Goal: Information Seeking & Learning: Understand process/instructions

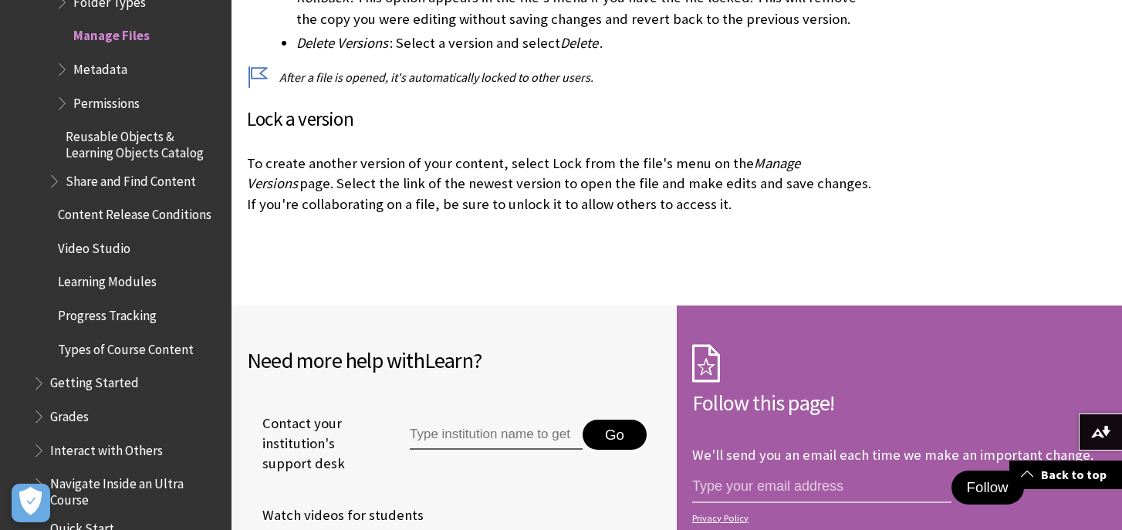
scroll to position [4244, 0]
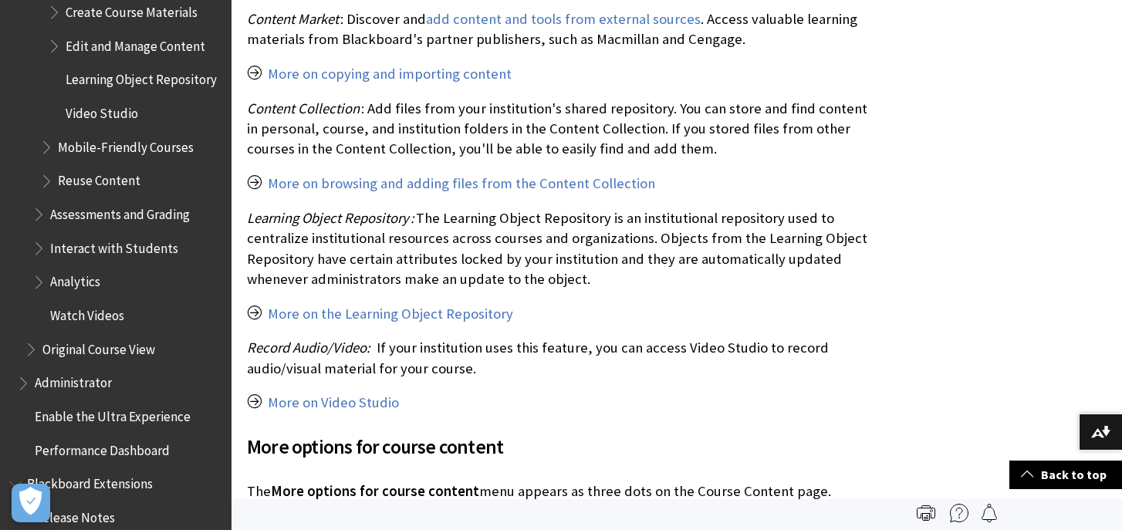
scroll to position [1982, 0]
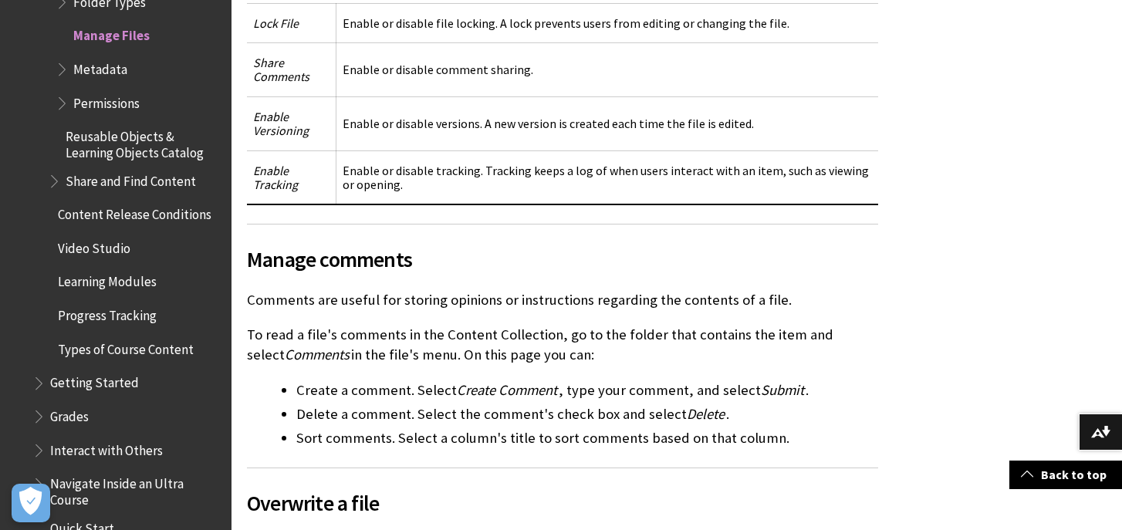
scroll to position [1543, 0]
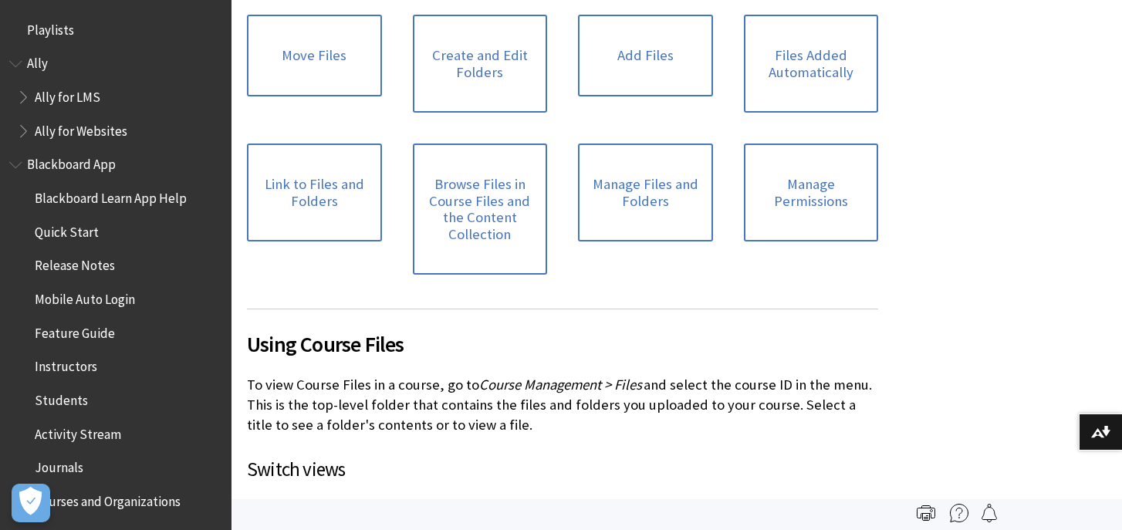
scroll to position [2181, 0]
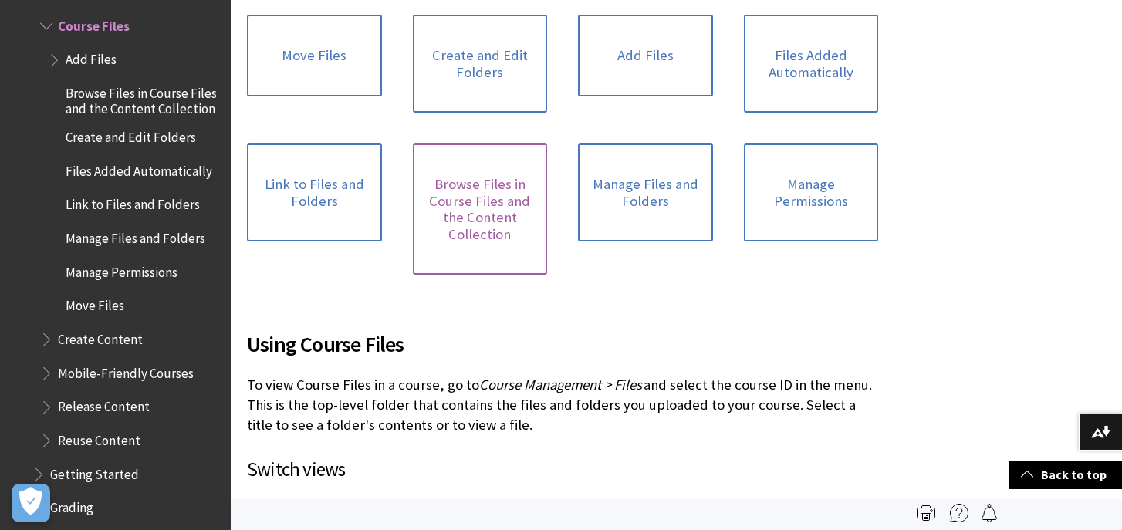
click at [499, 208] on link "Browse Files in Course Files and the Content Collection" at bounding box center [480, 209] width 135 height 131
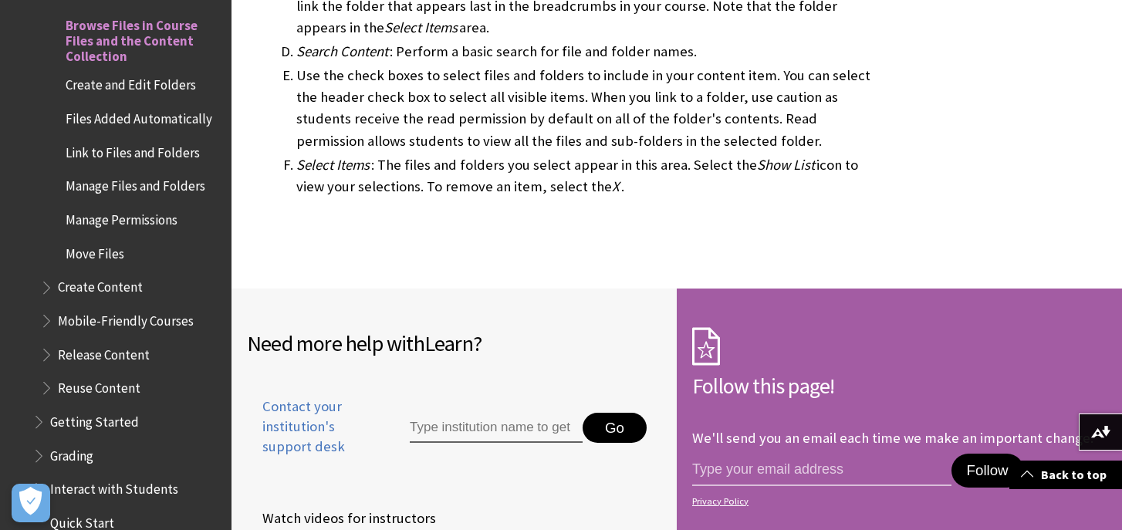
scroll to position [1800, 0]
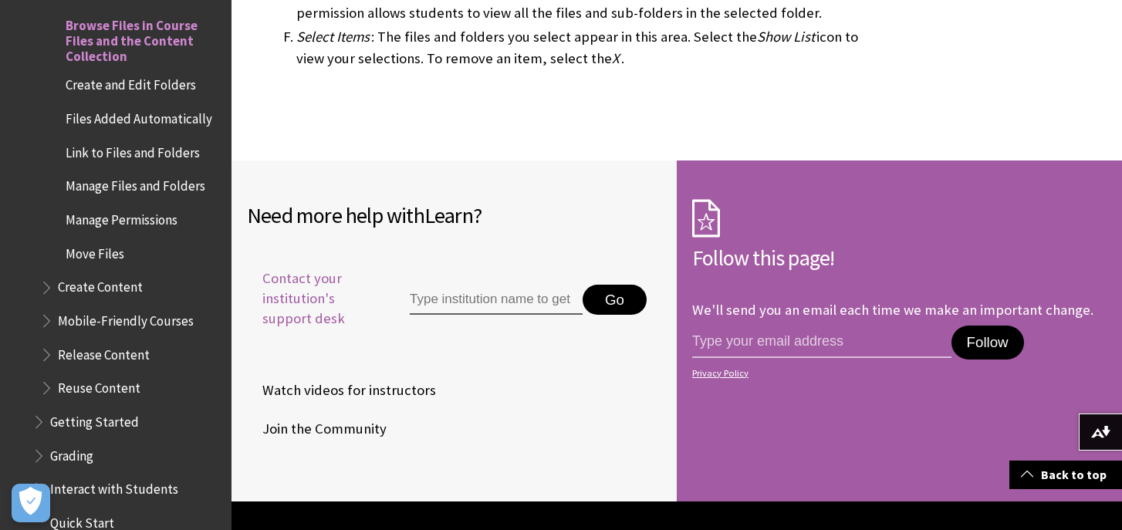
click at [309, 305] on span "Contact your institution's support desk" at bounding box center [310, 299] width 127 height 61
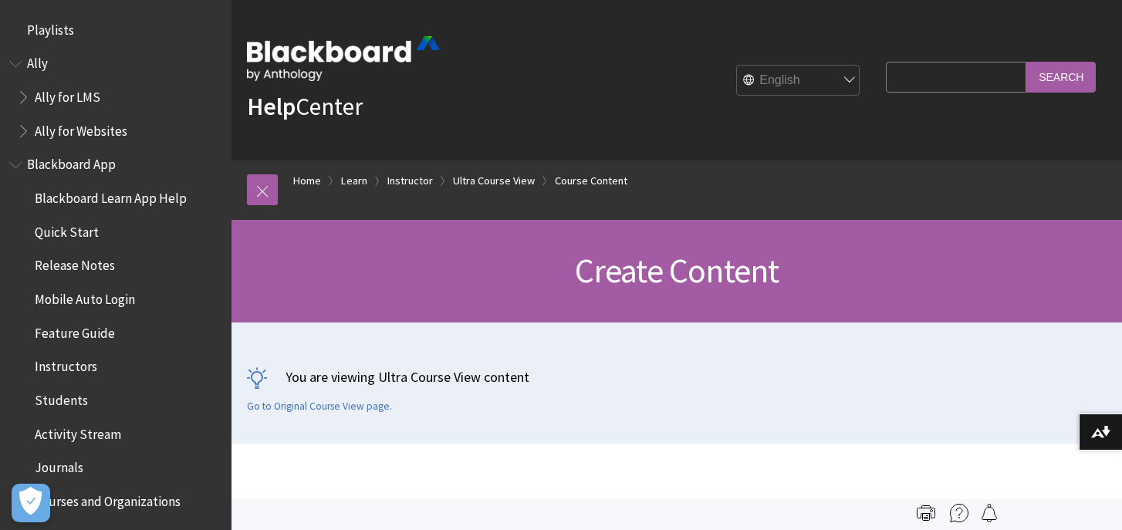
scroll to position [2316, 0]
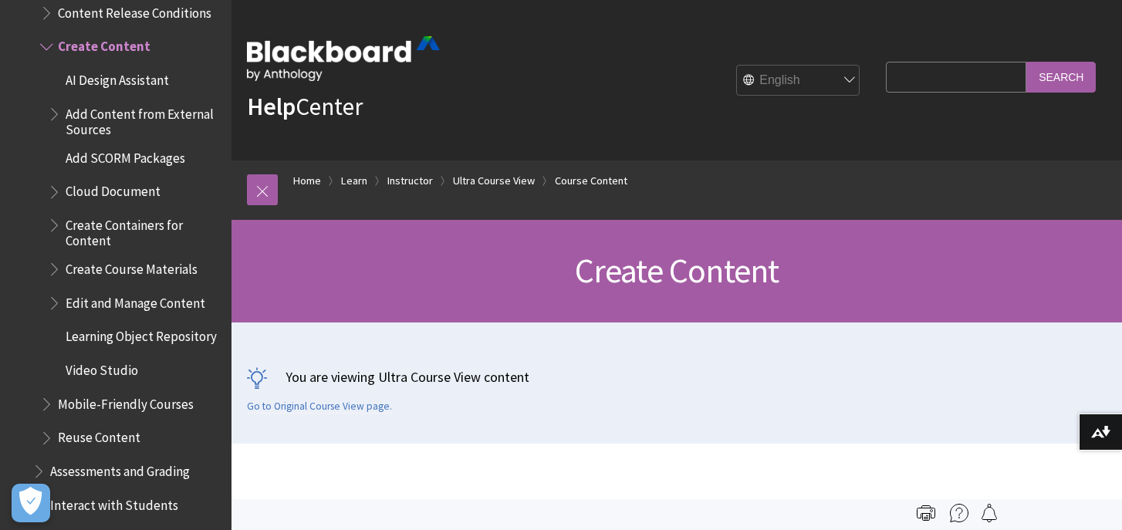
click at [59, 295] on span "Book outline for Blackboard Learn Help" at bounding box center [56, 299] width 16 height 19
click at [127, 292] on span "Edit and Manage Content" at bounding box center [136, 300] width 140 height 21
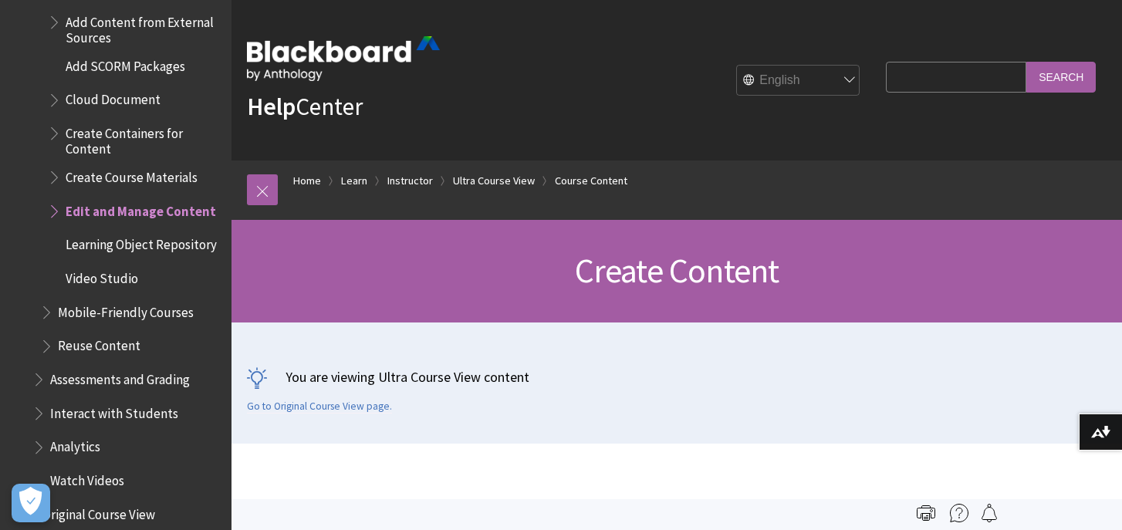
scroll to position [2445, 0]
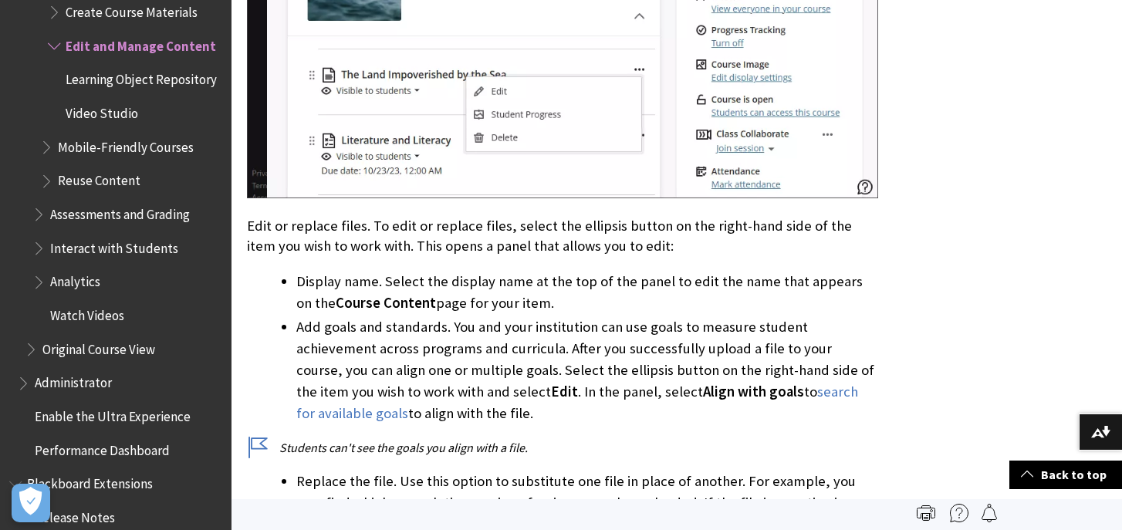
scroll to position [1800, 0]
